Goal: Communication & Community: Ask a question

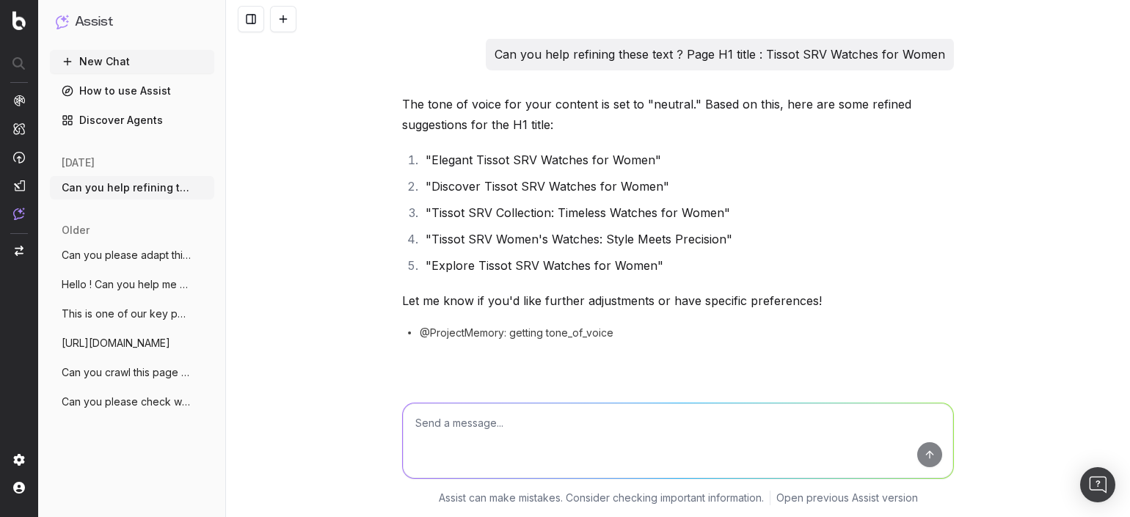
scroll to position [3564, 0]
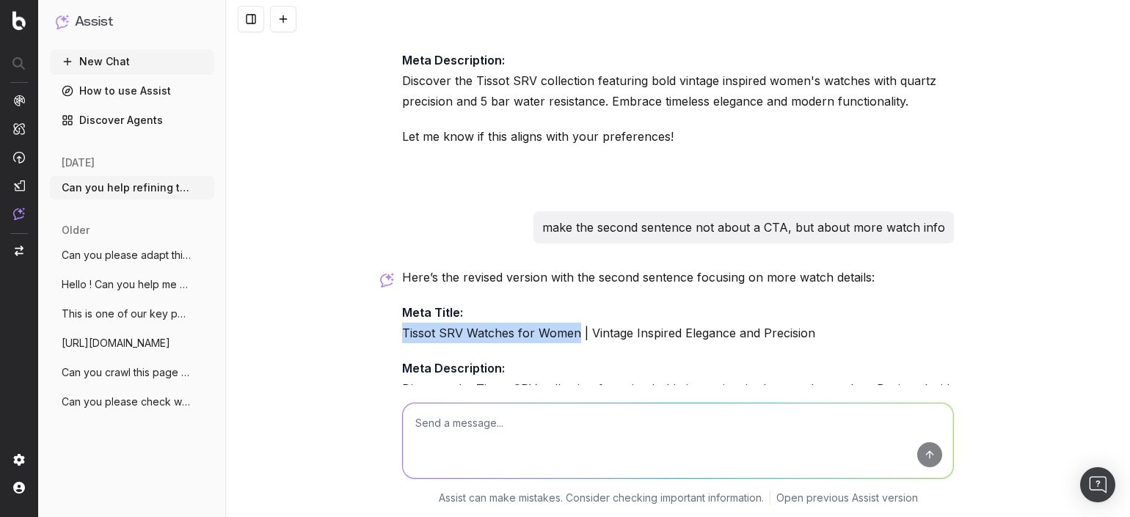
click at [84, 56] on button "New Chat" at bounding box center [132, 61] width 164 height 23
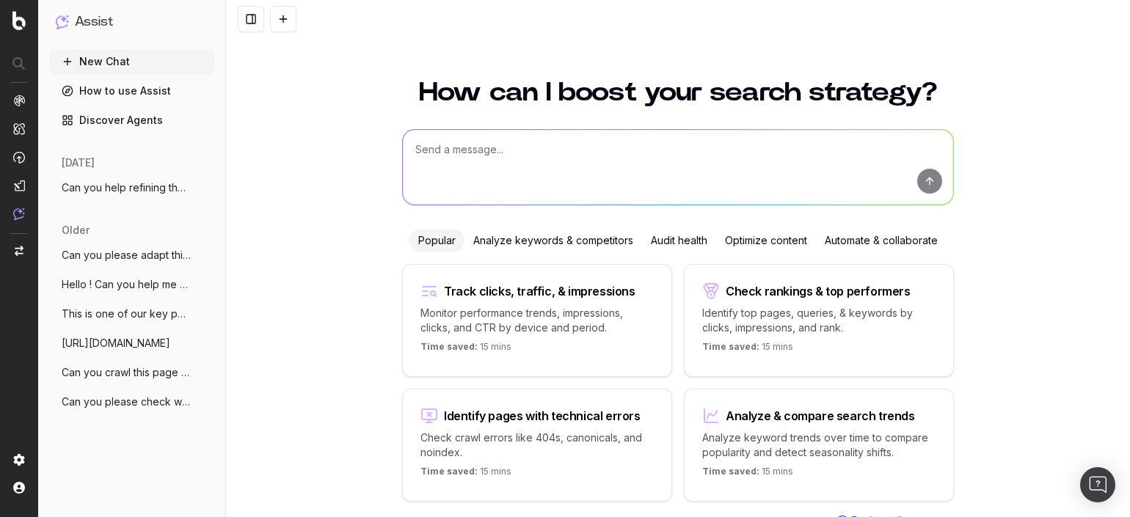
scroll to position [40, 0]
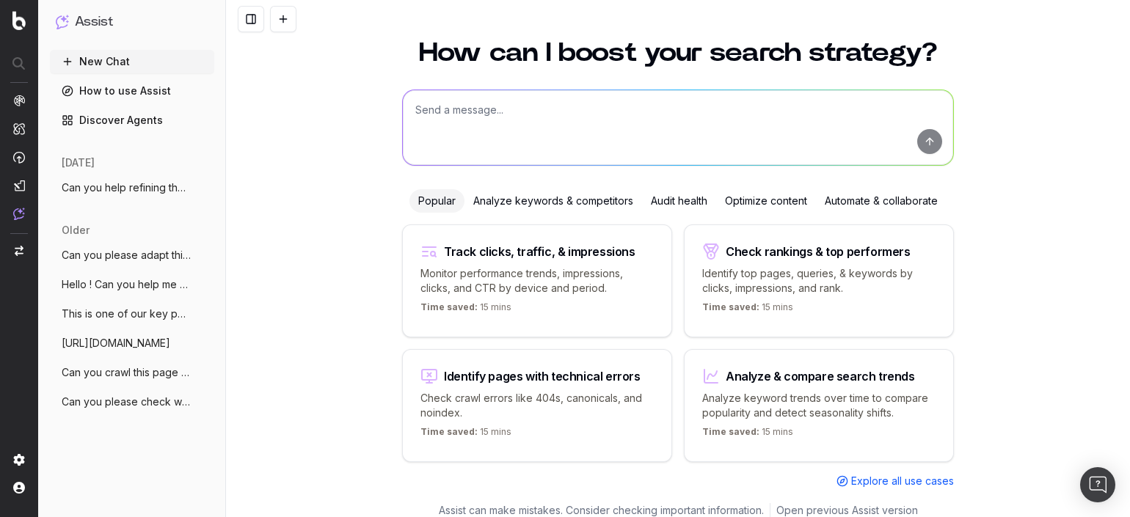
click at [462, 102] on textarea at bounding box center [678, 127] width 550 height 75
paste textarea "You’ll find all currently available and authorized paid media packages hereafte…"
type textarea "refine this text :You’ll find all currently available and authorized paid media…"
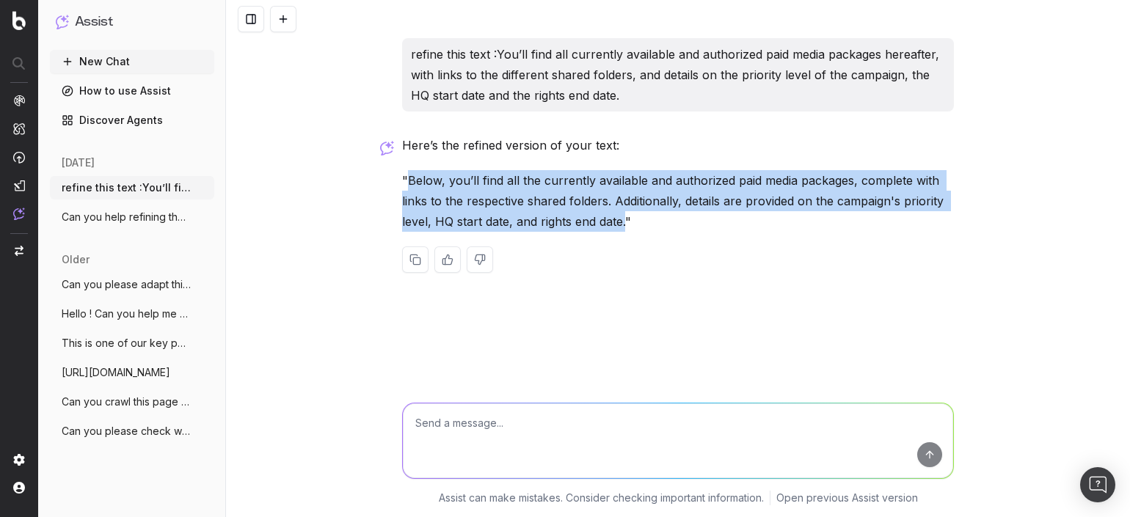
drag, startPoint x: 409, startPoint y: 177, endPoint x: 626, endPoint y: 226, distance: 222.7
click at [626, 226] on p ""Below, you’ll find all the currently available and authorized paid media packa…" at bounding box center [678, 201] width 552 height 62
copy p "Below, you’ll find all the currently available and authorized paid media packag…"
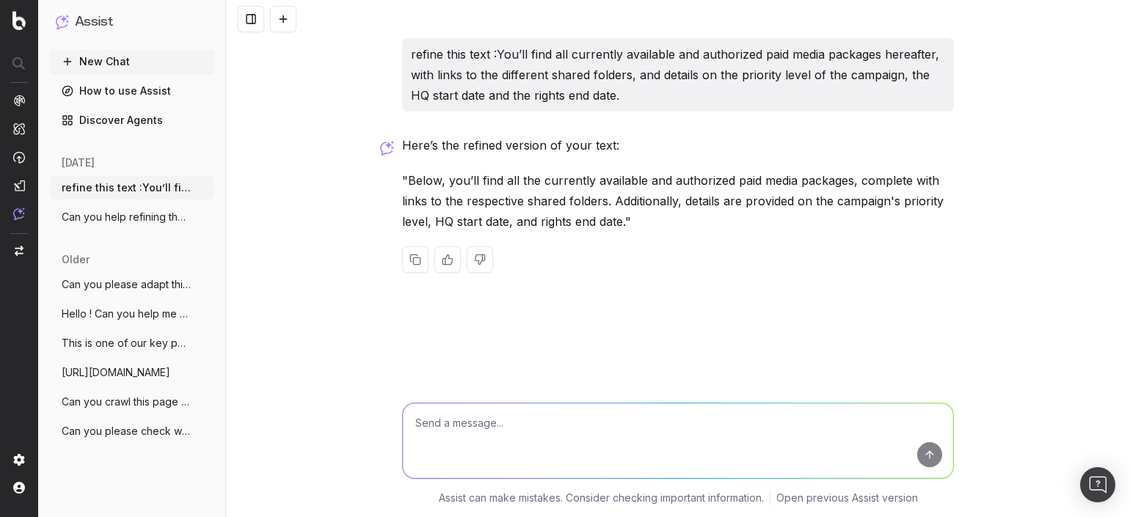
click at [567, 411] on textarea at bounding box center [678, 441] width 550 height 75
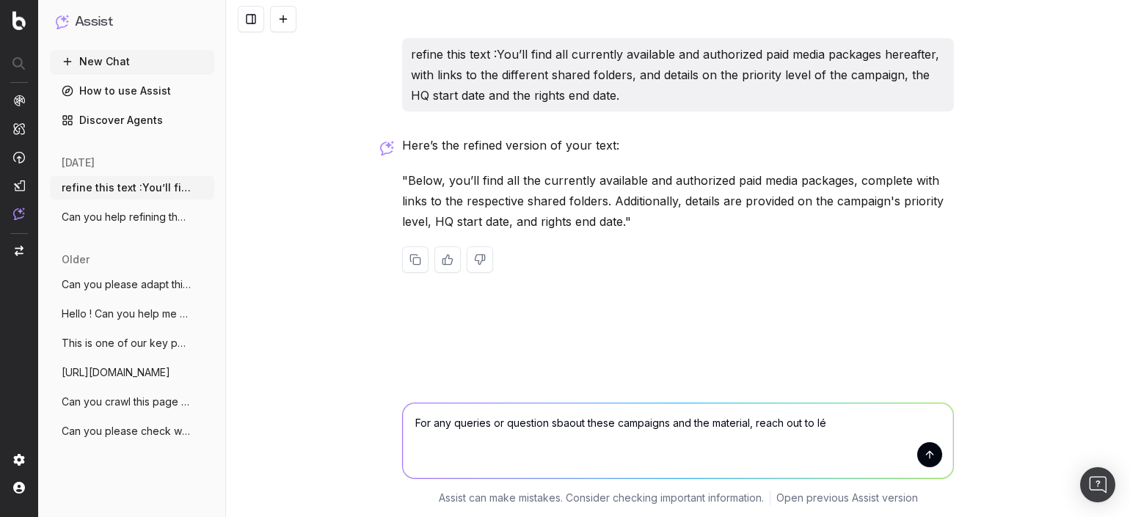
type textarea "For any queries or question sbaout these campaigns and the material, reach out …"
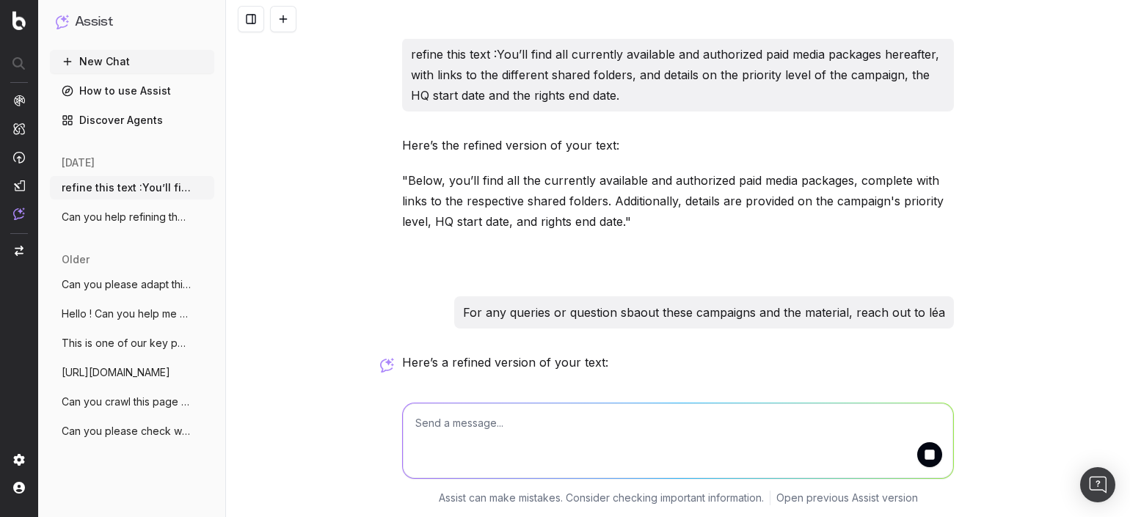
scroll to position [22, 0]
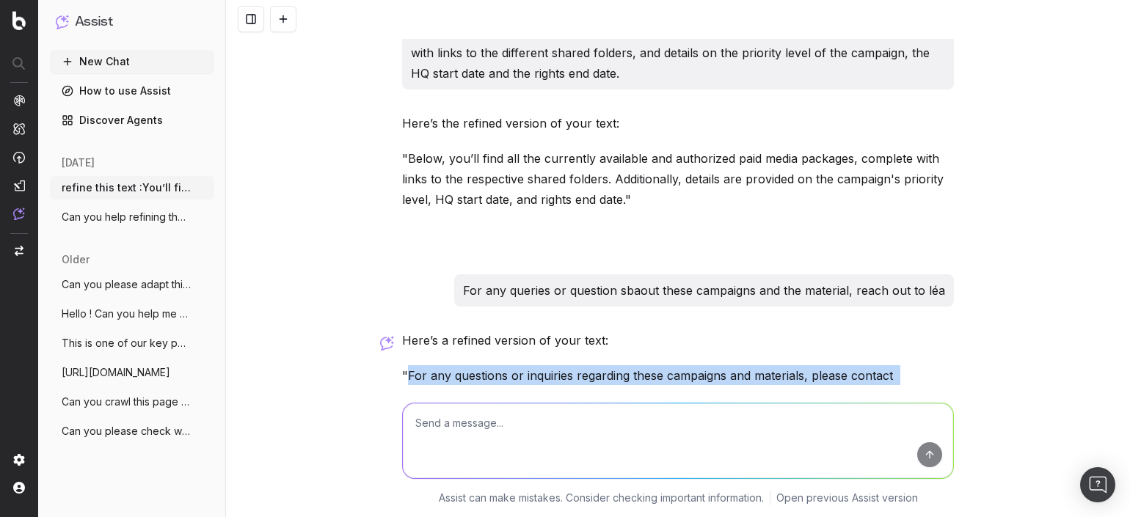
drag, startPoint x: 403, startPoint y: 371, endPoint x: 911, endPoint y: 381, distance: 508.6
click at [911, 381] on p ""For any questions or inquiries regarding these campaigns and materials, please…" at bounding box center [678, 385] width 552 height 41
copy p "For any questions or inquiries regarding these campaigns and materials, please …"
click at [131, 224] on span "Can you help refining these text ? Page" at bounding box center [126, 217] width 129 height 15
